Goal: Task Accomplishment & Management: Use online tool/utility

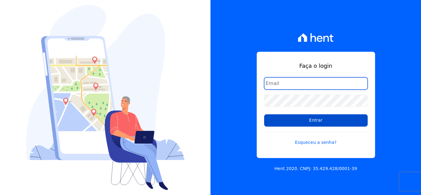
type input "cabralempreendimentoscomercial@gmail.com"
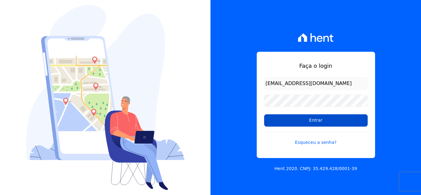
click at [301, 120] on input "Entrar" at bounding box center [315, 120] width 103 height 12
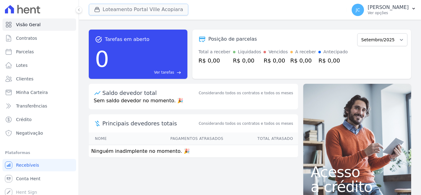
click at [143, 9] on button "Loteamento Portal Ville Acopiara" at bounding box center [138, 10] width 99 height 12
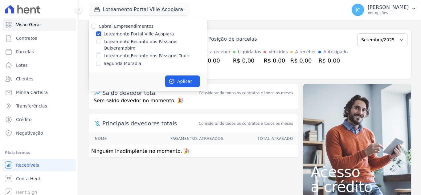
click at [117, 33] on label "Loteamento Portal Ville Acopiara" at bounding box center [138, 34] width 70 height 6
click at [101, 33] on input "Loteamento Portal Ville Acopiara" at bounding box center [98, 33] width 5 height 5
checkbox input "false"
click at [118, 44] on label "Loteamento Recanto dos Pássaros Quixeramobim" at bounding box center [154, 44] width 103 height 13
click at [101, 44] on input "Loteamento Recanto dos Pássaros Quixeramobim" at bounding box center [98, 41] width 5 height 5
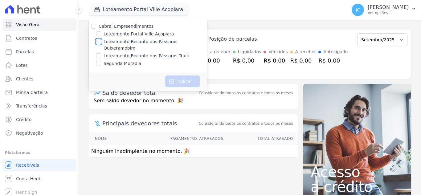
checkbox input "true"
click at [173, 75] on button "Aplicar" at bounding box center [182, 81] width 34 height 12
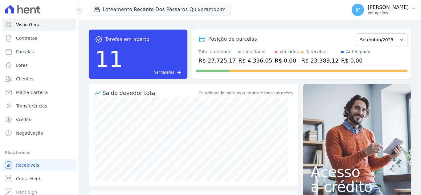
click at [384, 9] on p "[PERSON_NAME]" at bounding box center [387, 7] width 41 height 6
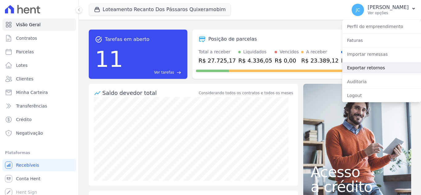
drag, startPoint x: 383, startPoint y: 71, endPoint x: 419, endPoint y: 90, distance: 40.8
click at [384, 71] on link "Exportar retornos" at bounding box center [381, 67] width 79 height 11
